Goal: Navigation & Orientation: Find specific page/section

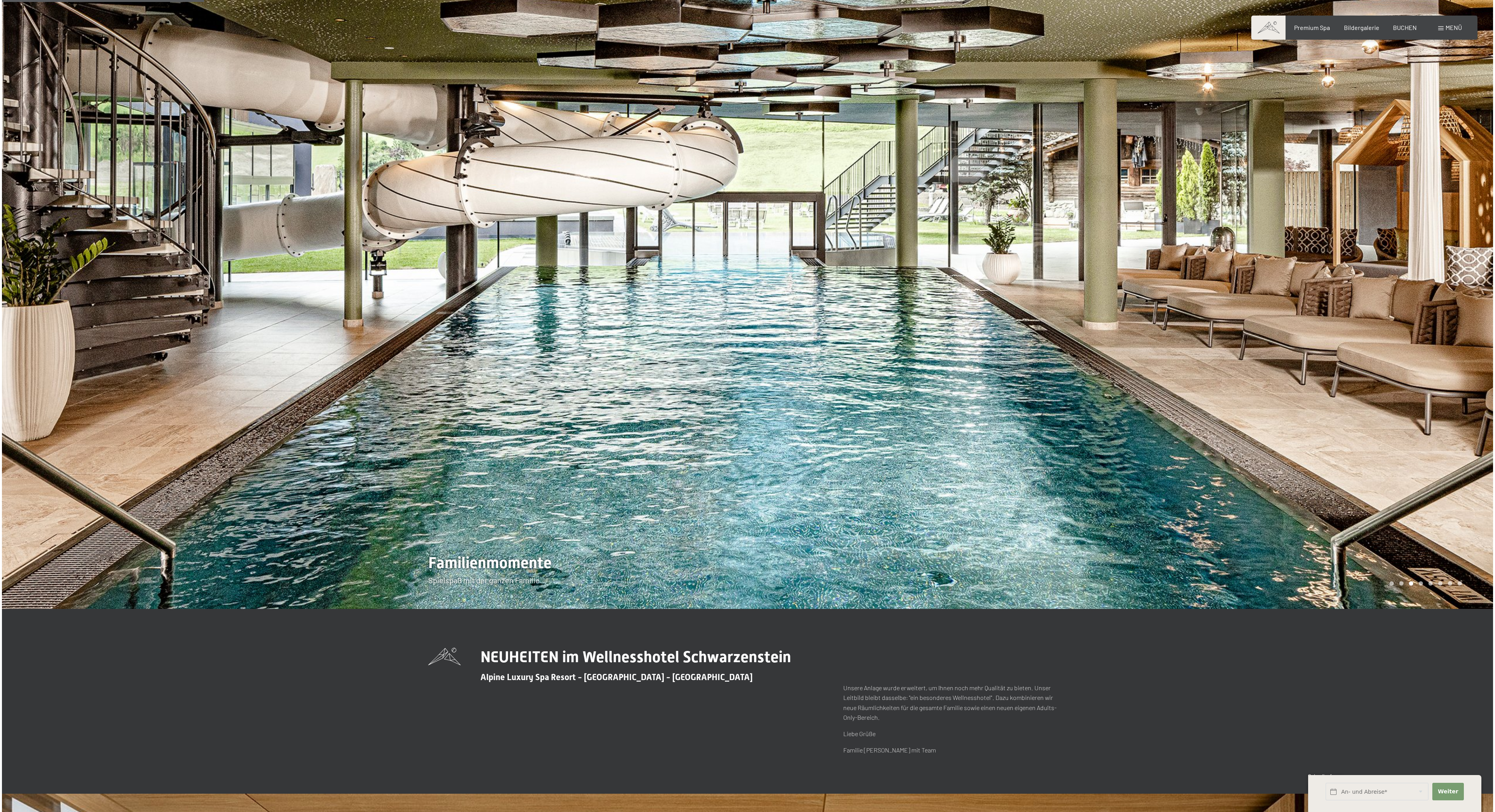
scroll to position [711, 0]
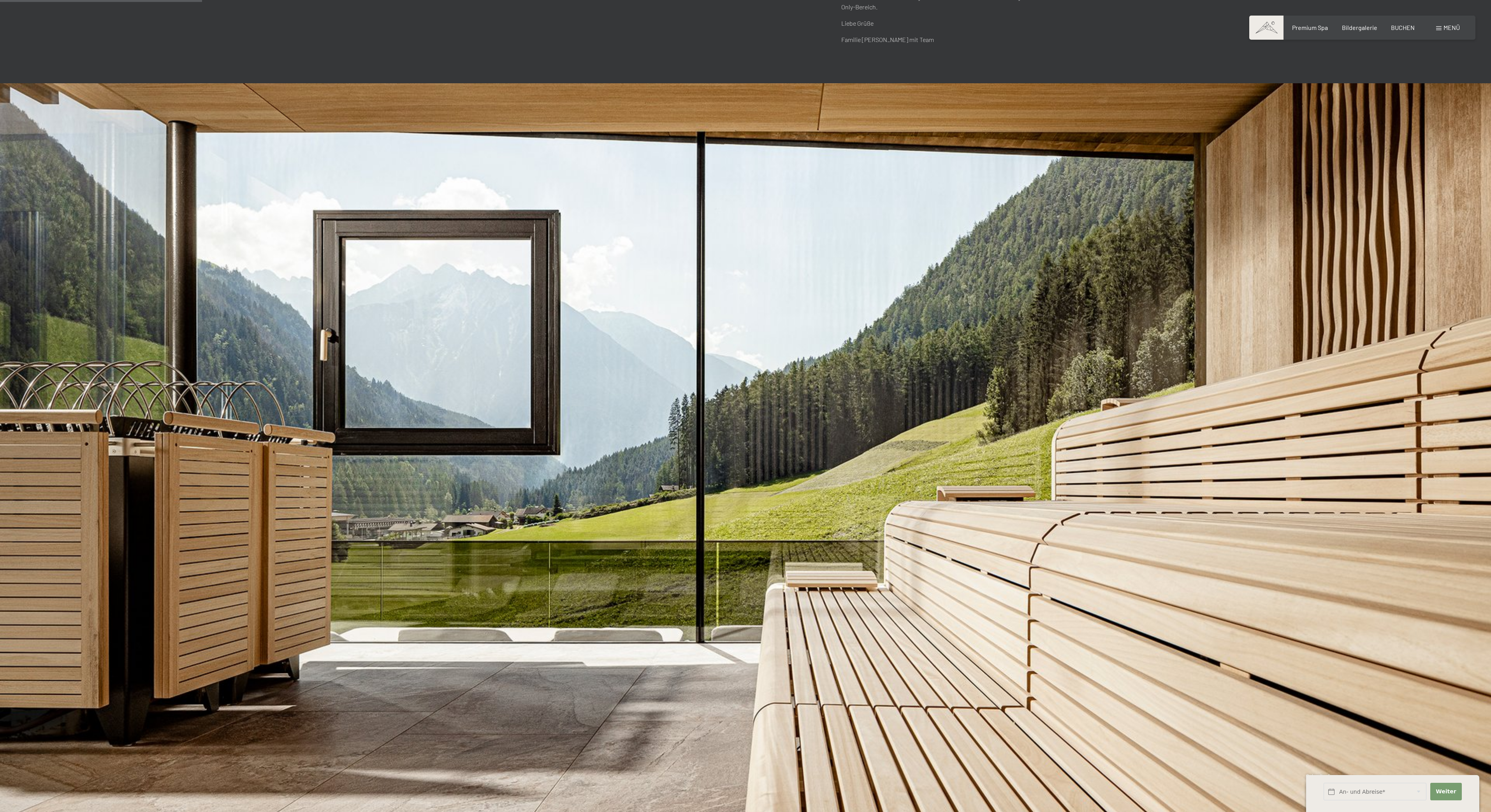
click at [1324, 24] on div "Buchen Anfragen Premium Spa Bildergalerie BUCHEN Menü DE IT EN Gutschein Bilder…" at bounding box center [1362, 28] width 195 height 9
click at [1316, 32] on div "Premium Spa Bildergalerie BUCHEN" at bounding box center [1347, 28] width 164 height 9
click at [1449, 28] on span "Menü" at bounding box center [1451, 27] width 16 height 7
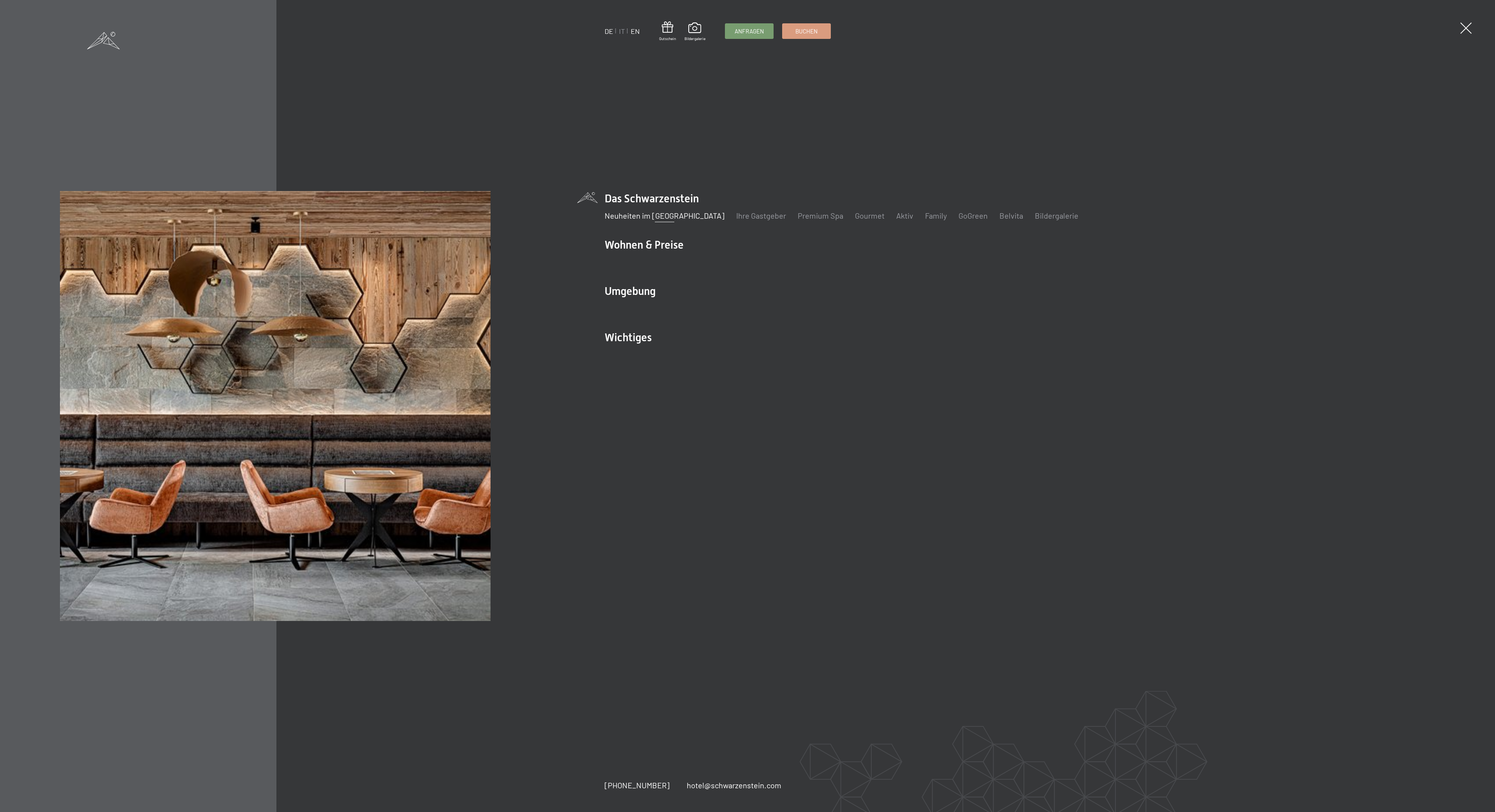
click at [634, 33] on link "EN" at bounding box center [635, 31] width 9 height 9
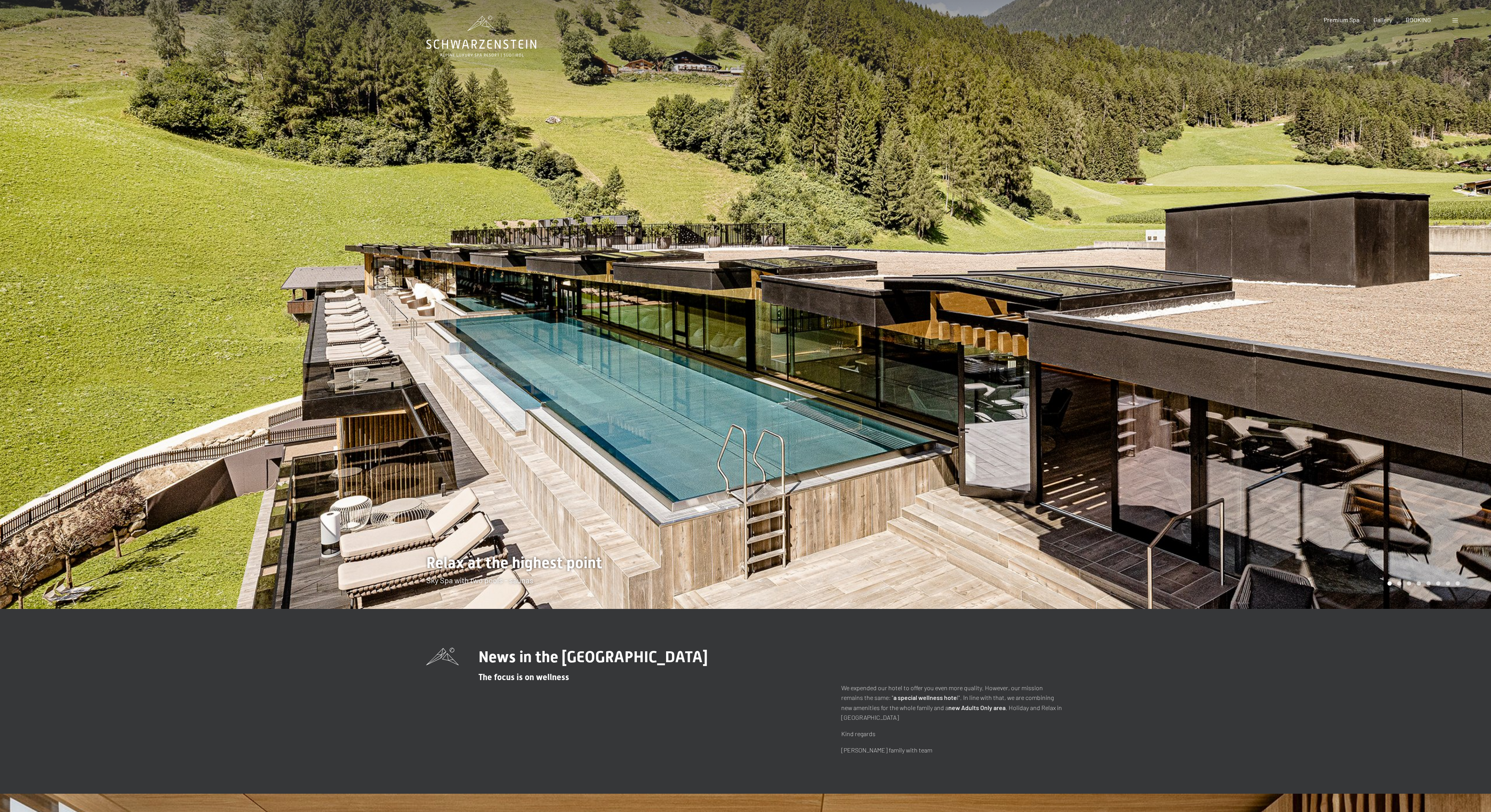
click at [949, 215] on div at bounding box center [1119, 304] width 746 height 609
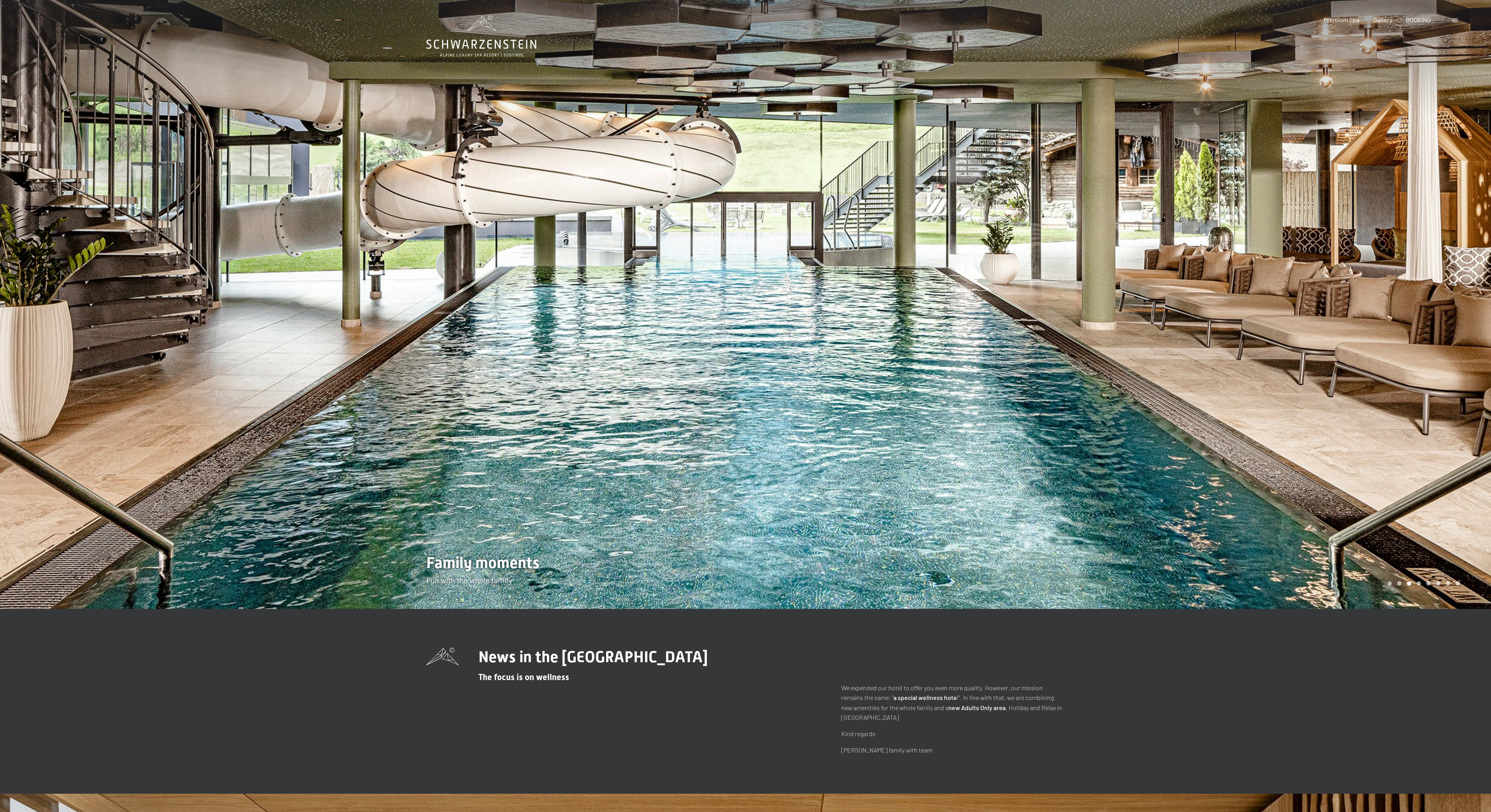
click at [906, 214] on div at bounding box center [1119, 304] width 746 height 609
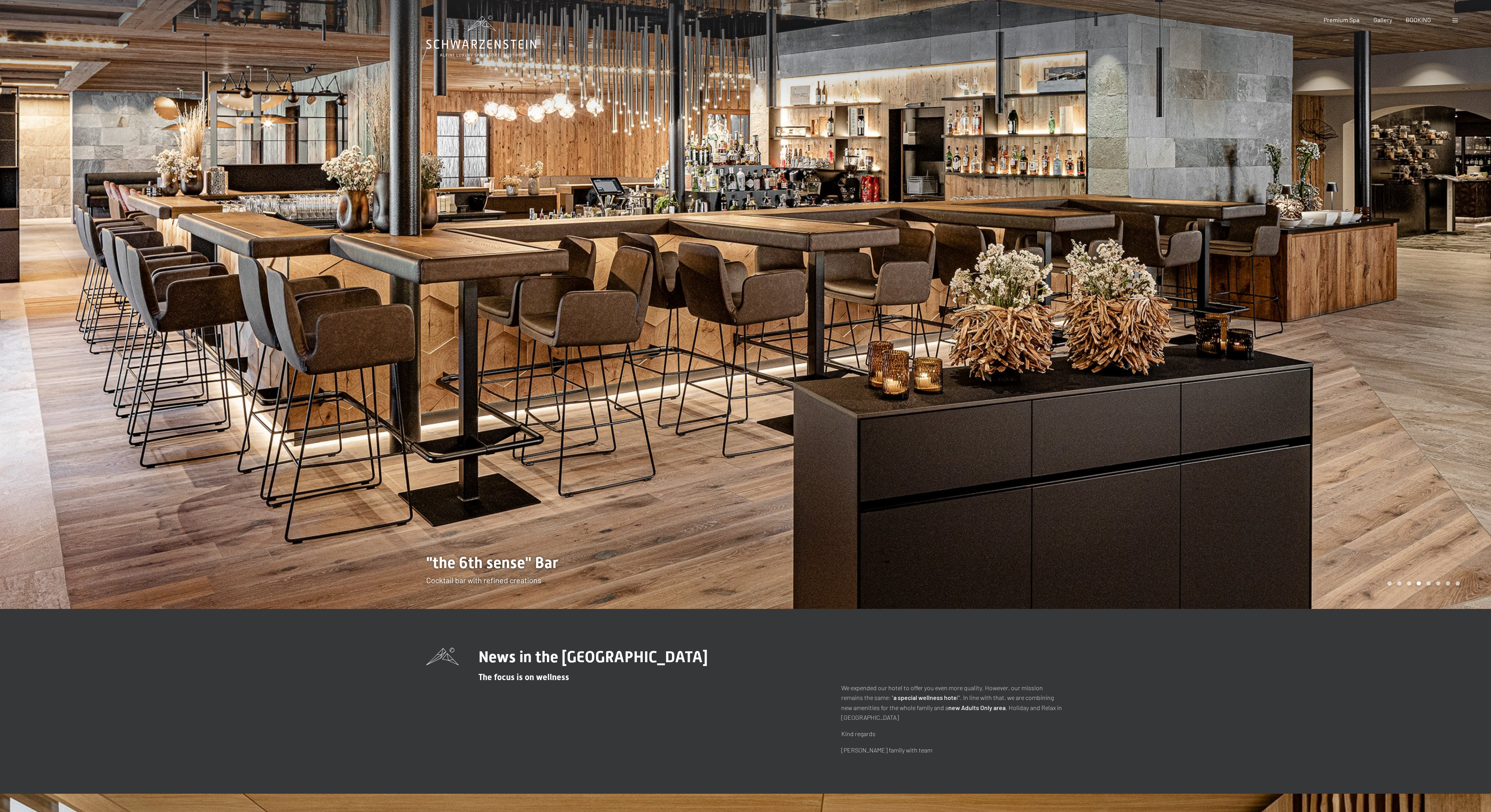
click at [960, 216] on div at bounding box center [1119, 304] width 746 height 609
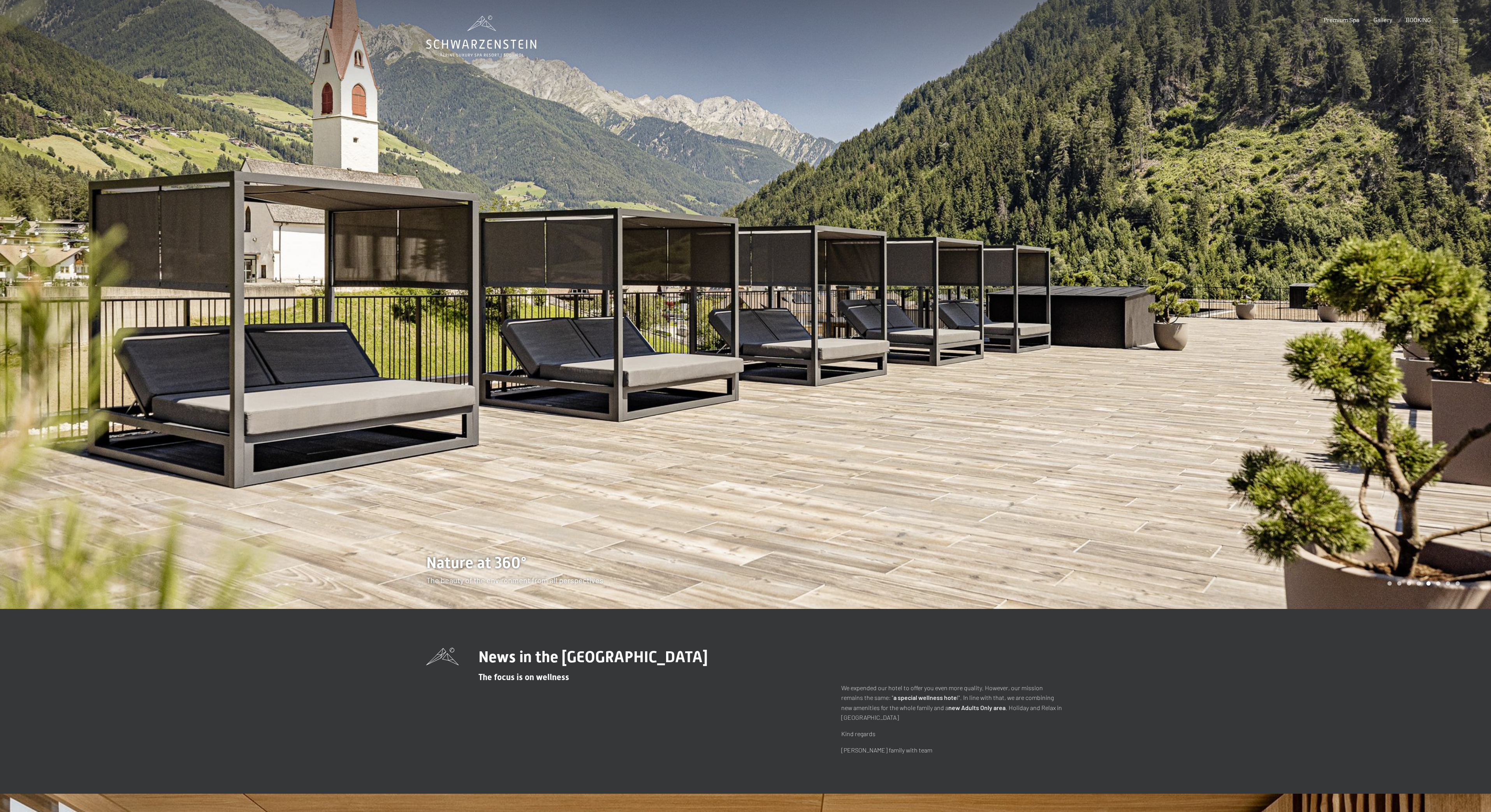
click at [937, 210] on div at bounding box center [1119, 304] width 746 height 609
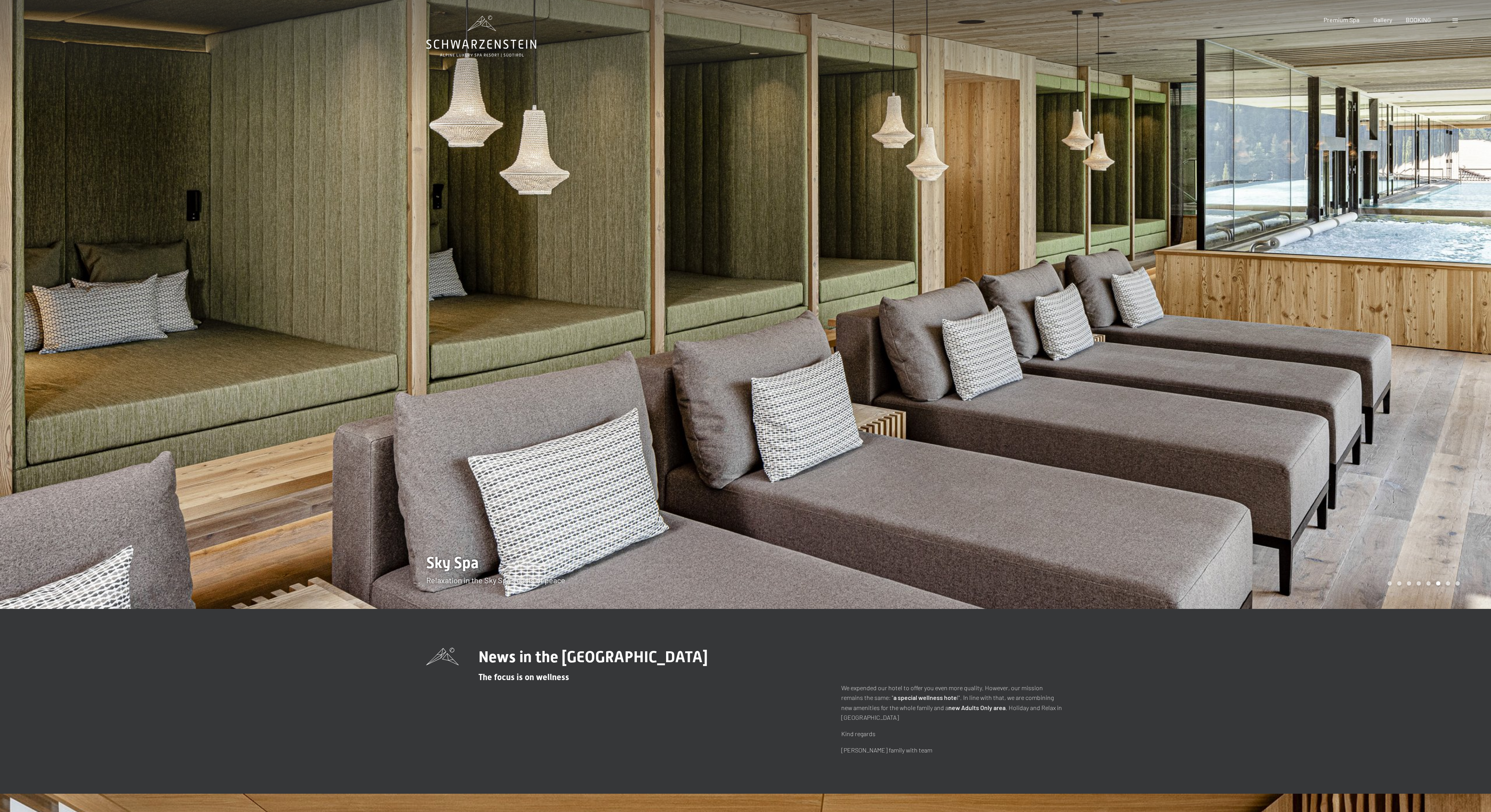
click at [940, 205] on div at bounding box center [1119, 304] width 746 height 609
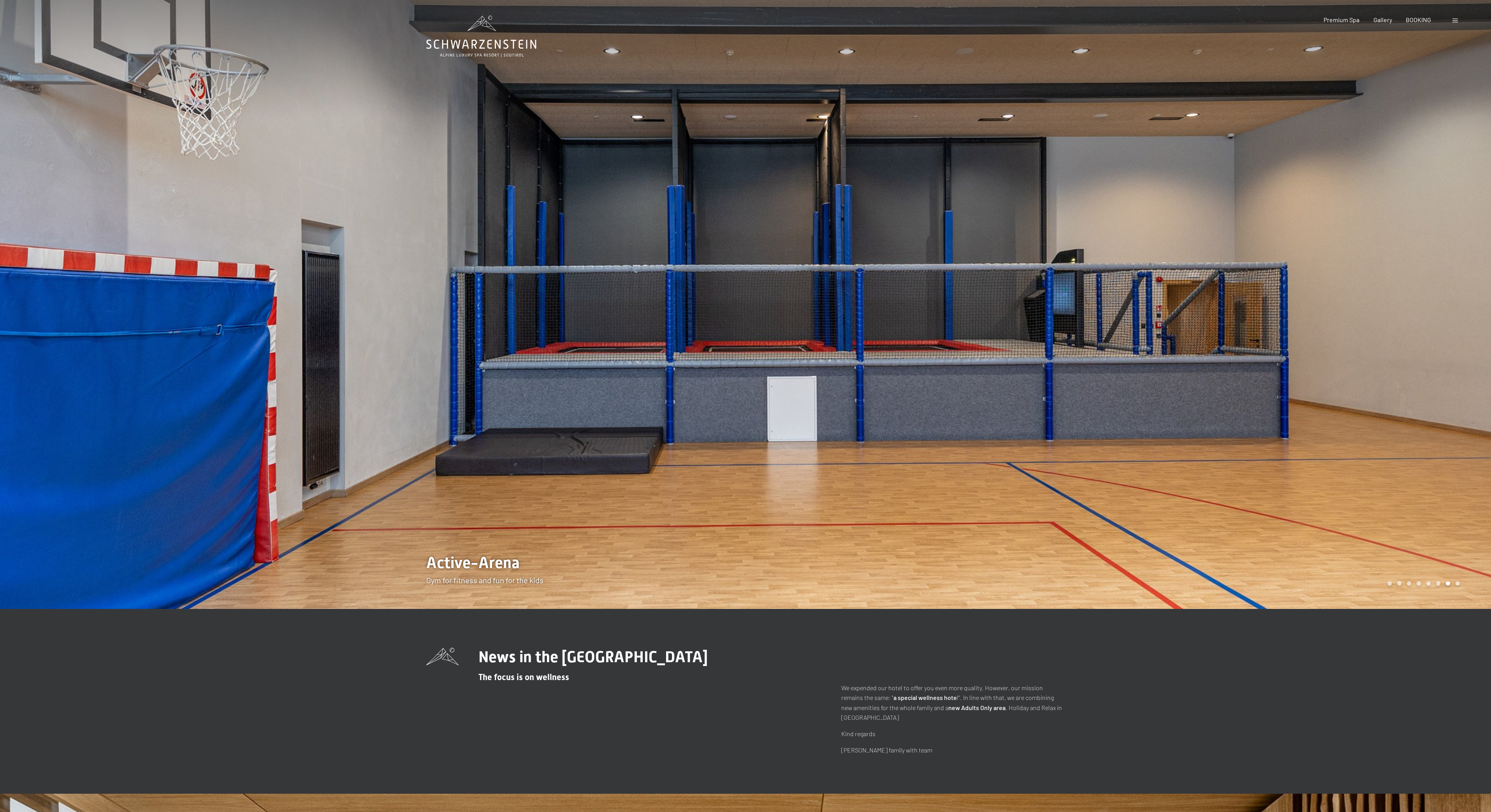
click at [859, 247] on div at bounding box center [1119, 304] width 746 height 609
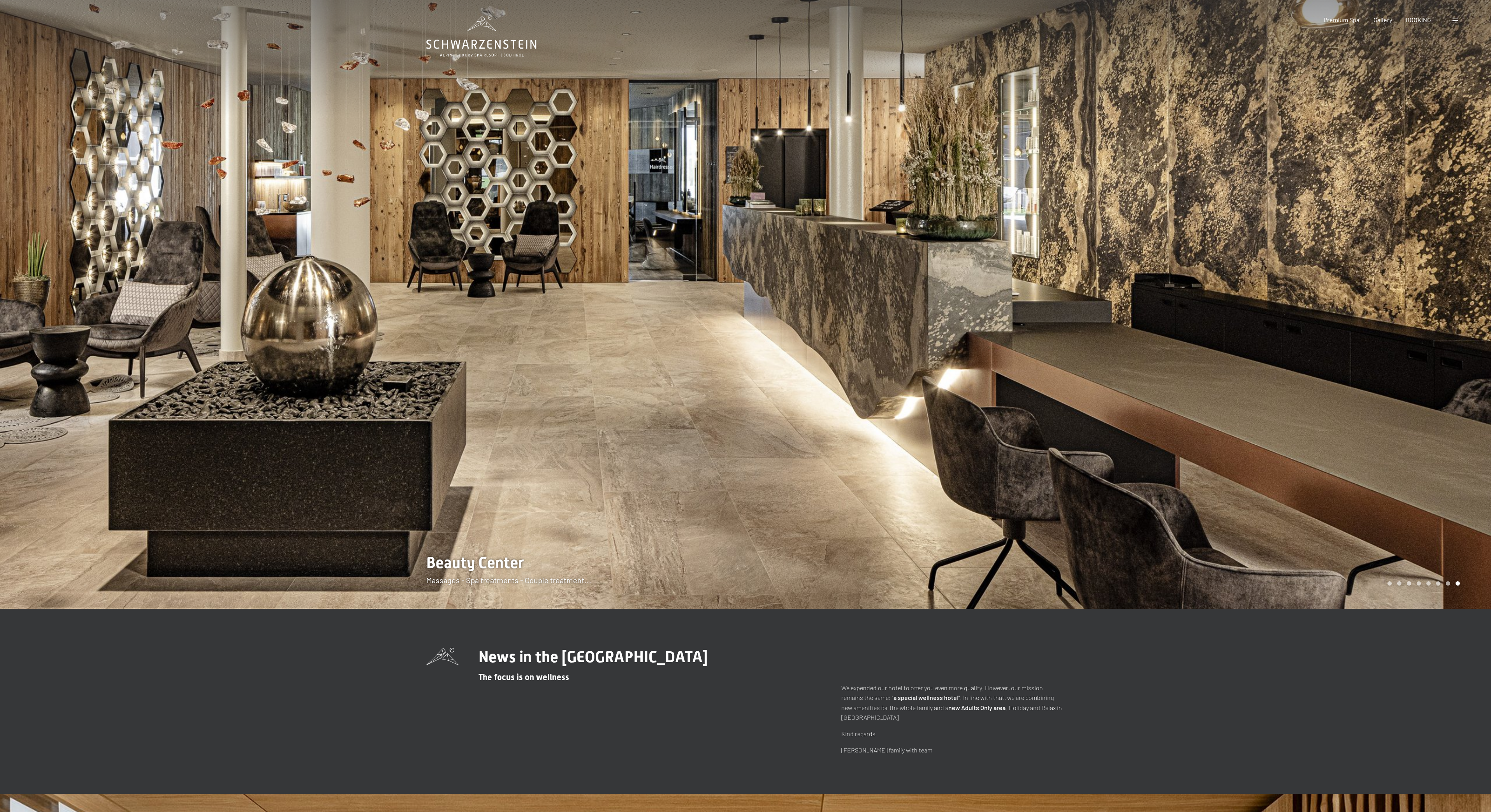
drag, startPoint x: 939, startPoint y: 256, endPoint x: 941, endPoint y: 253, distance: 3.6
click at [939, 256] on div at bounding box center [1119, 304] width 746 height 609
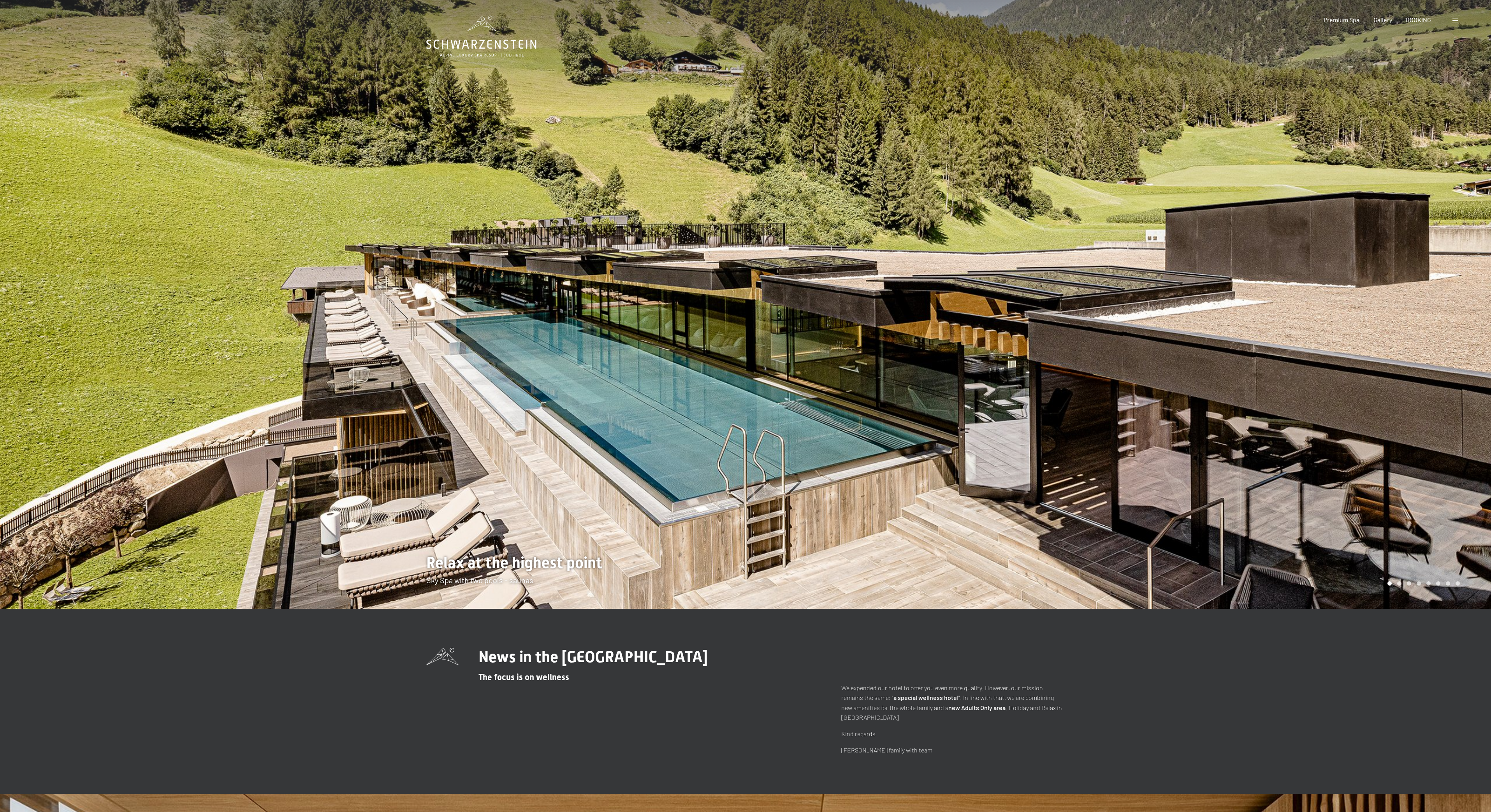
click at [943, 246] on div at bounding box center [1119, 304] width 746 height 609
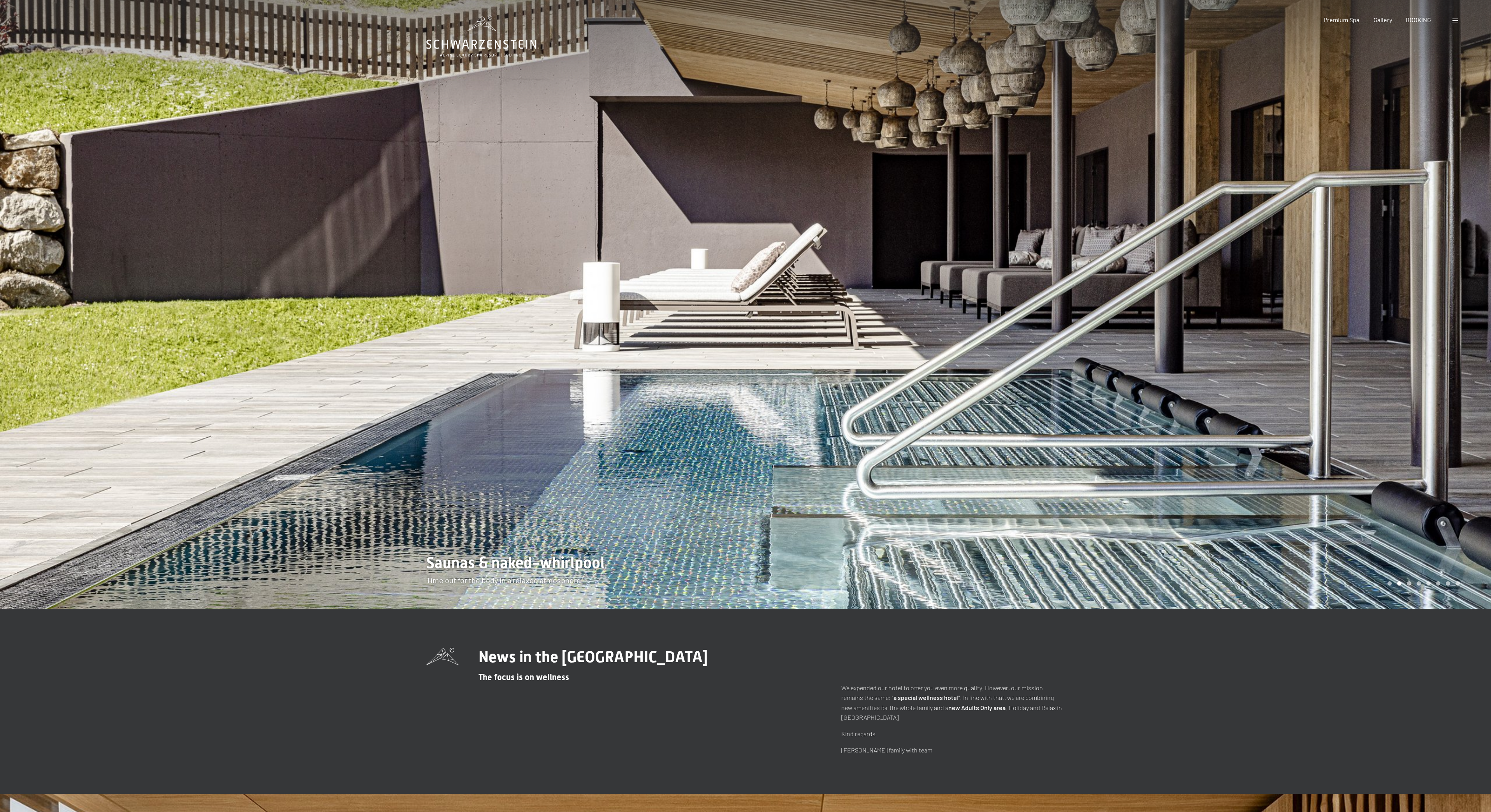
click at [946, 242] on div at bounding box center [1119, 304] width 746 height 609
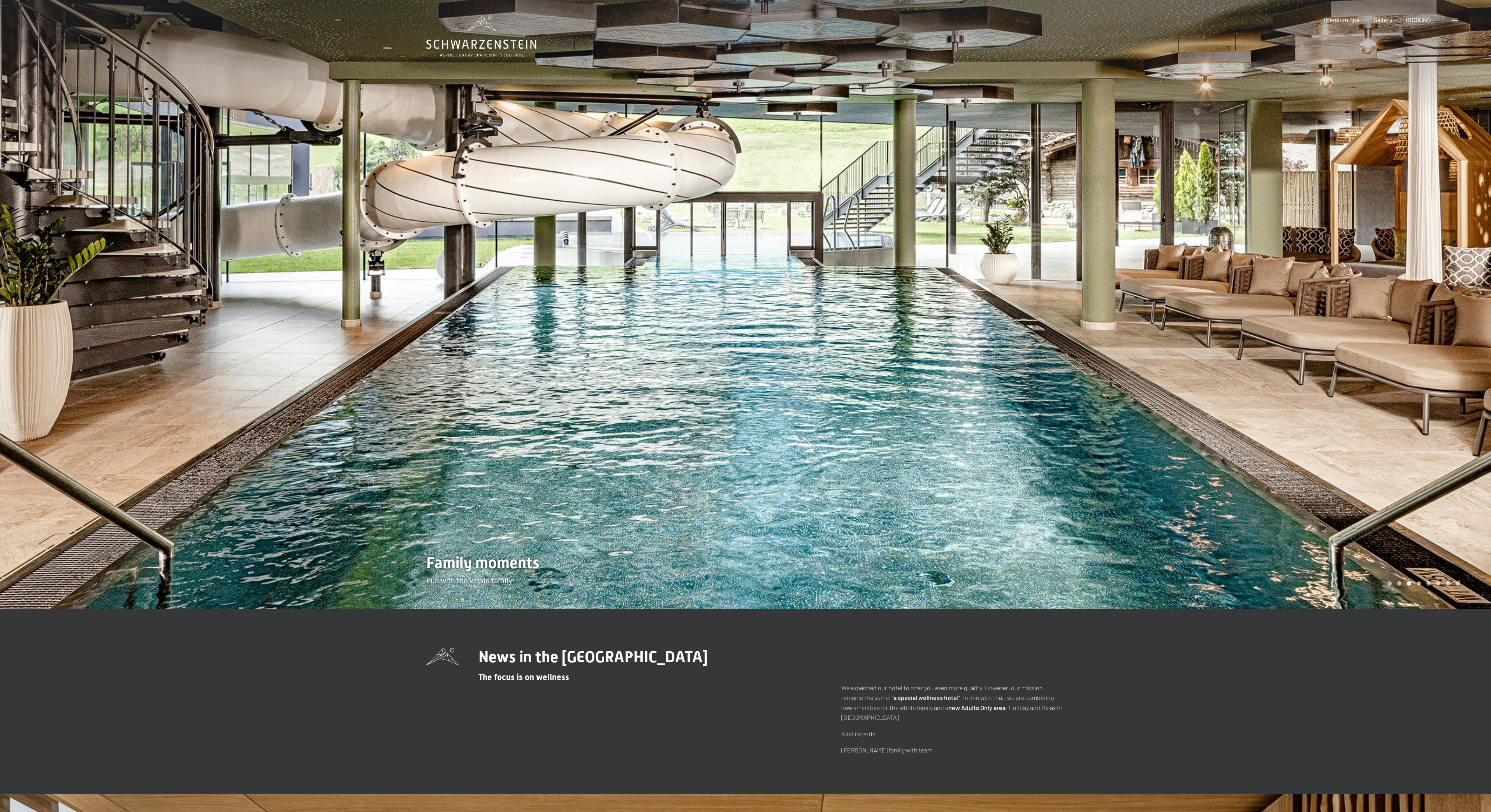
click at [946, 241] on div at bounding box center [1119, 304] width 746 height 609
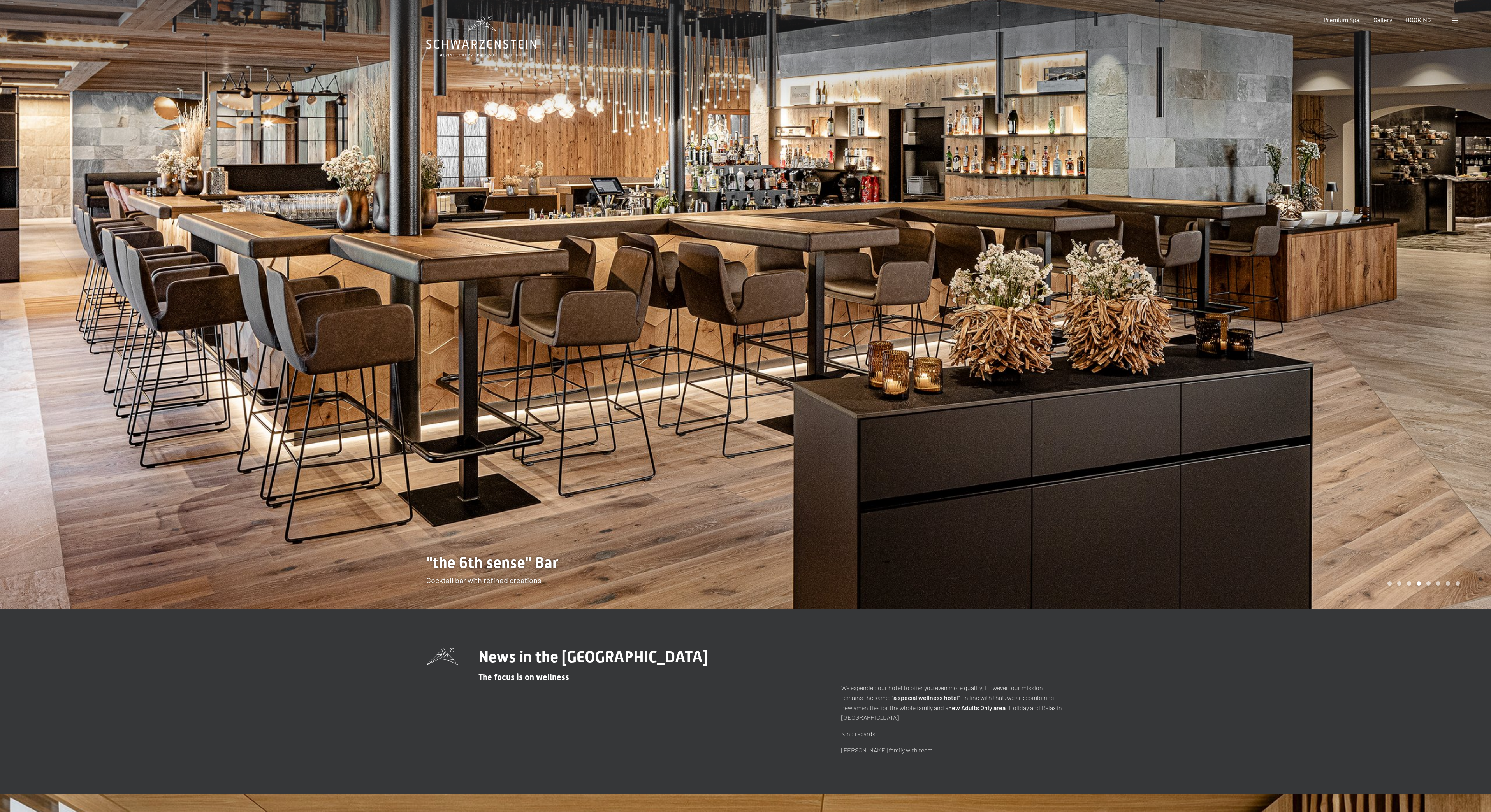
click at [946, 240] on div at bounding box center [1119, 304] width 746 height 609
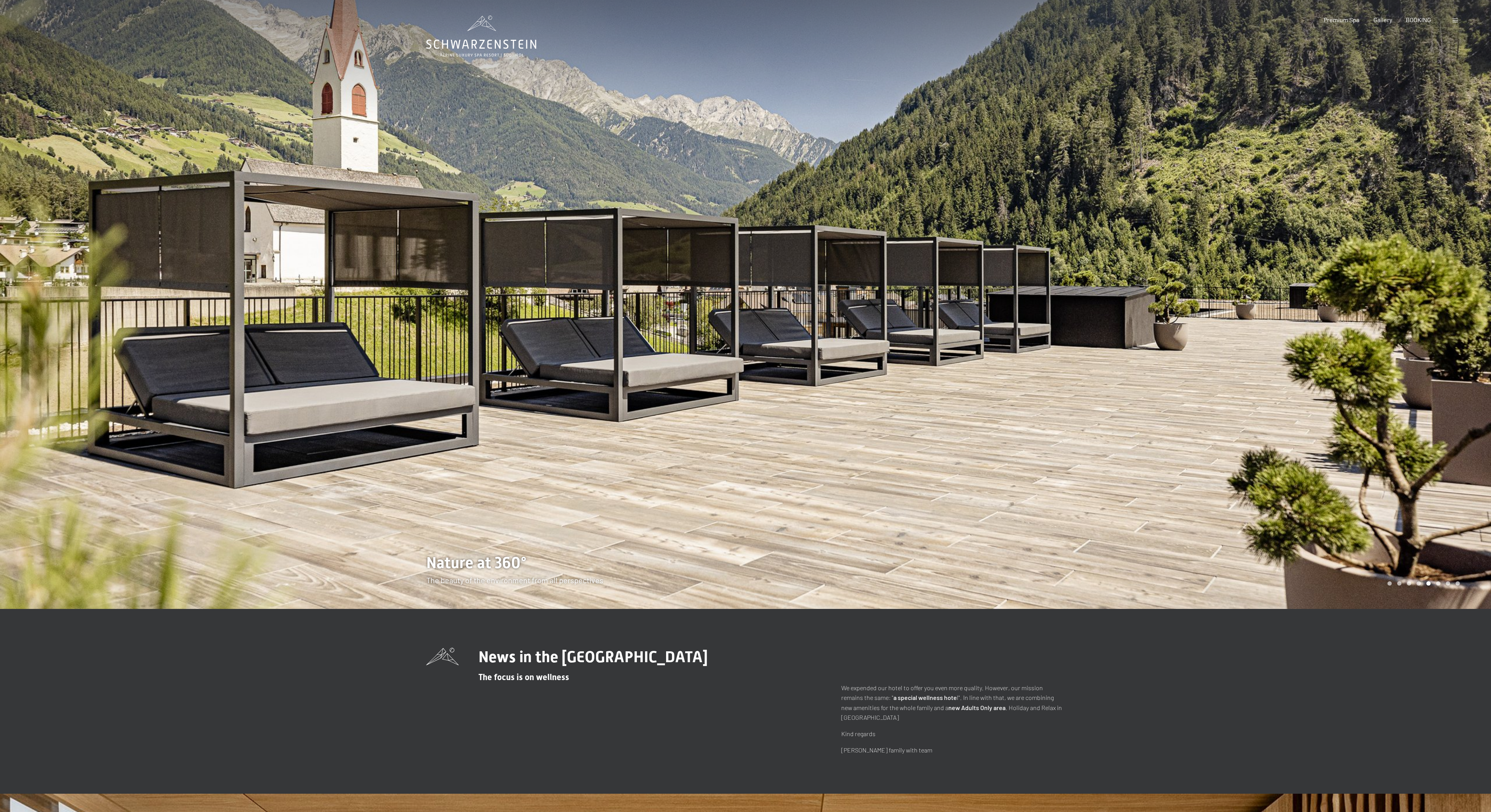
click at [947, 239] on div at bounding box center [1119, 304] width 746 height 609
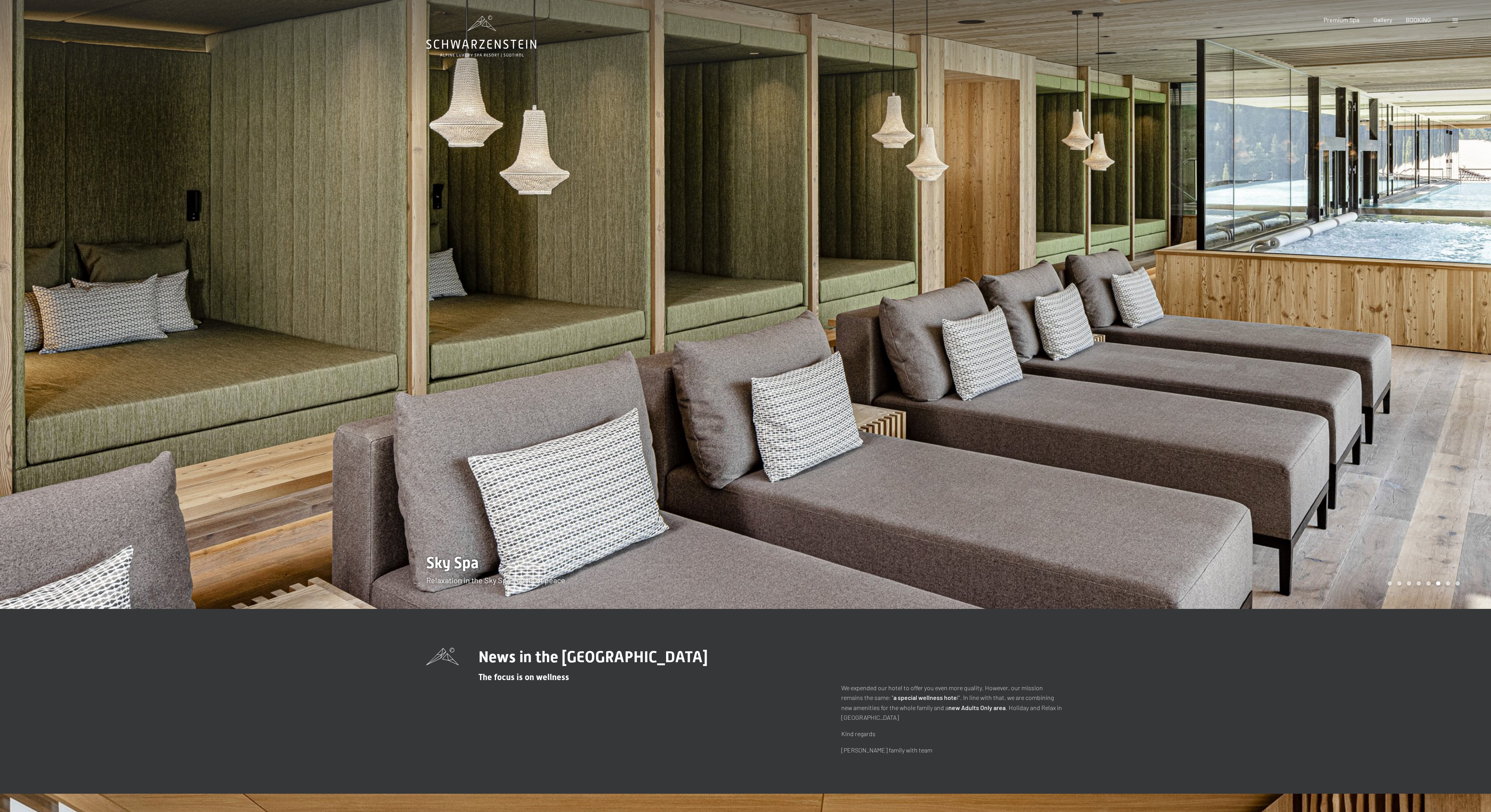
click at [947, 239] on div at bounding box center [1119, 304] width 746 height 609
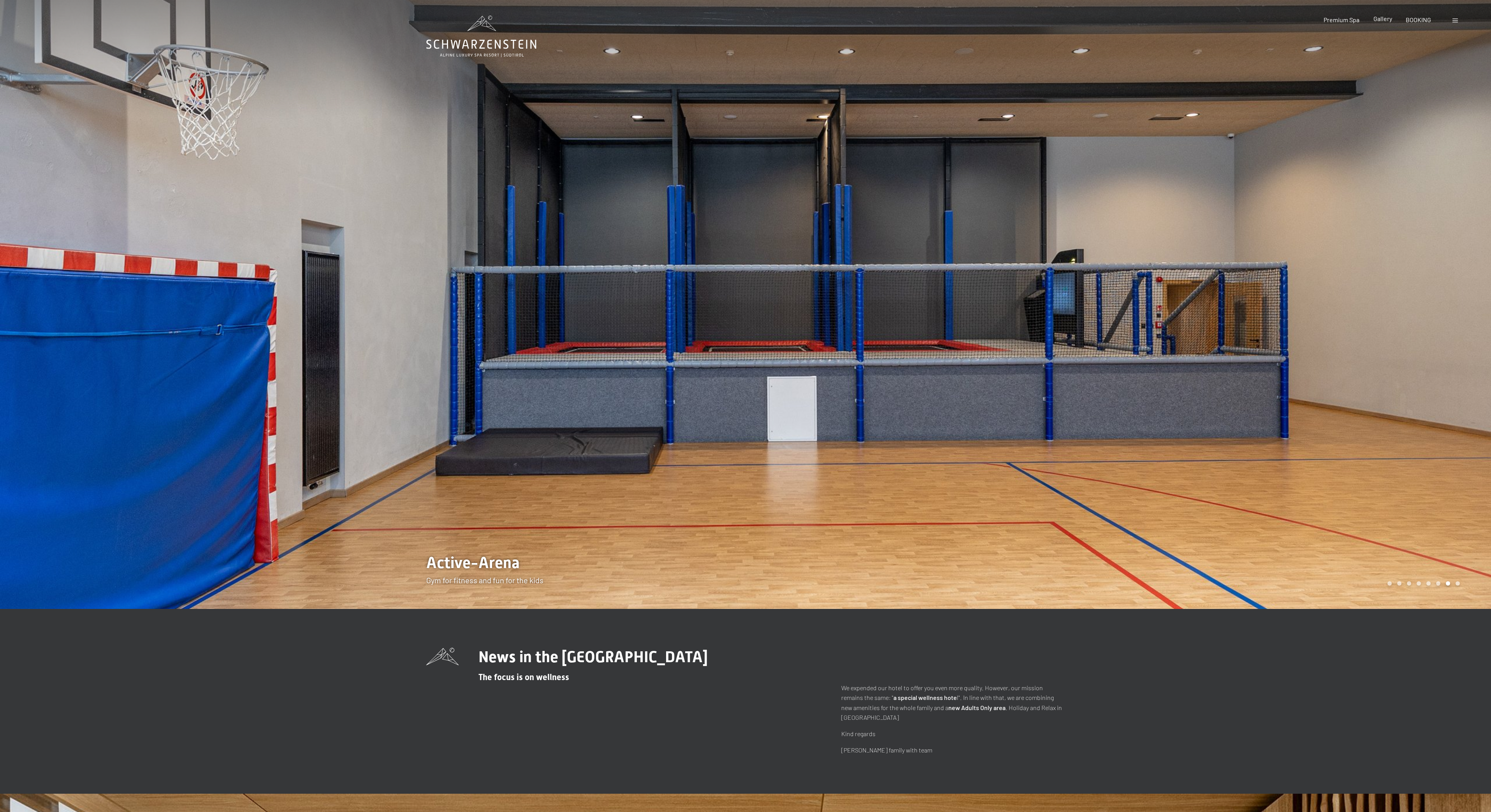
click at [1384, 22] on div "Gallery" at bounding box center [1382, 19] width 19 height 9
click at [1386, 20] on span "Gallery" at bounding box center [1382, 18] width 19 height 7
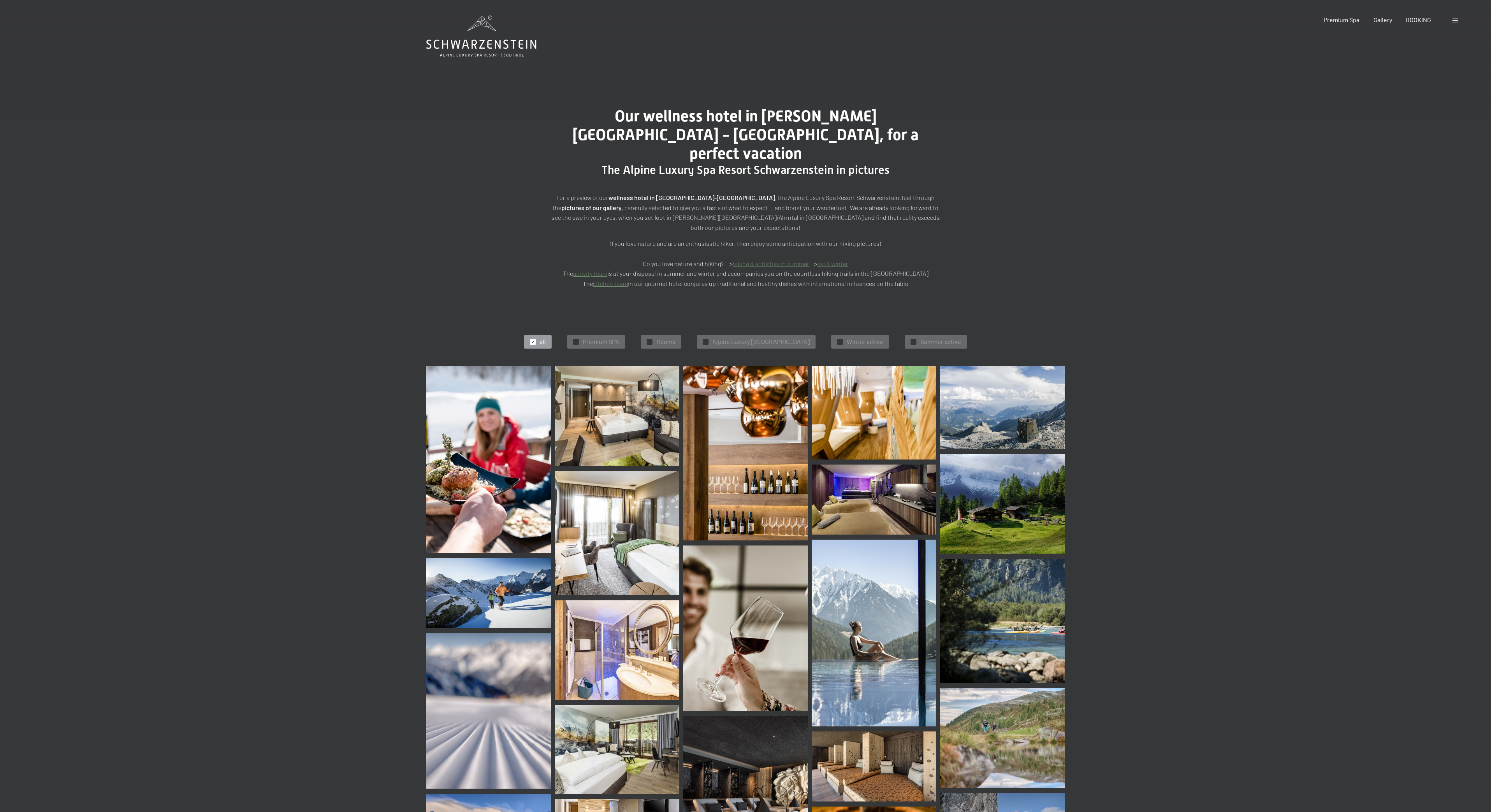
click at [1385, 21] on span "Gallery" at bounding box center [1382, 18] width 19 height 7
